Goal: Navigation & Orientation: Find specific page/section

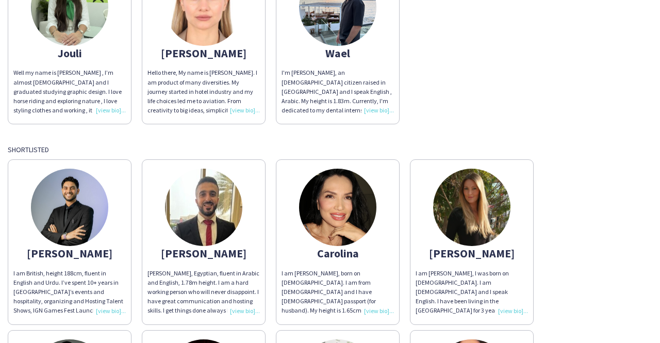
scroll to position [310, 0]
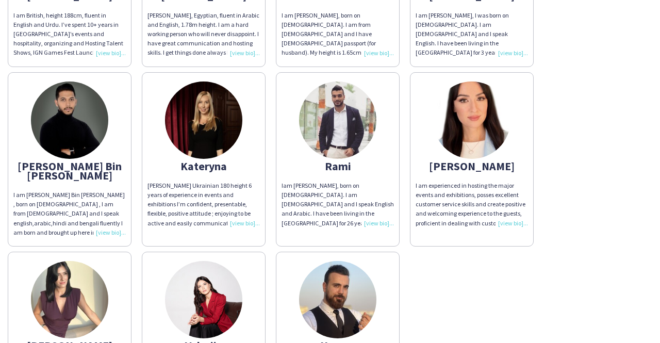
scroll to position [516, 0]
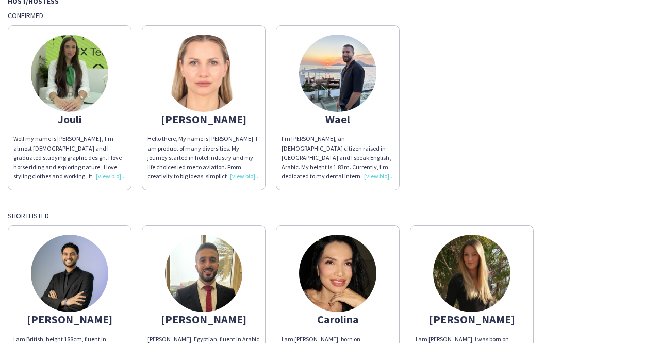
scroll to position [155, 0]
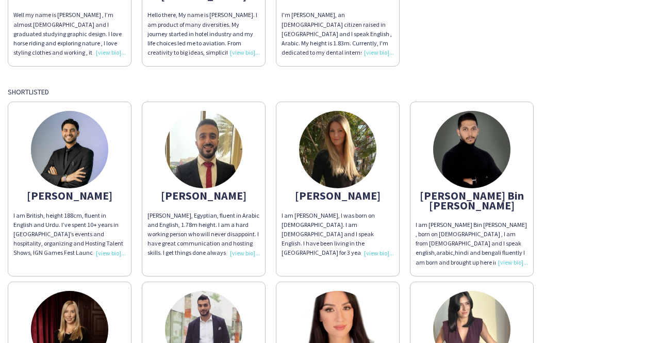
scroll to position [103, 0]
